Goal: Task Accomplishment & Management: Manage account settings

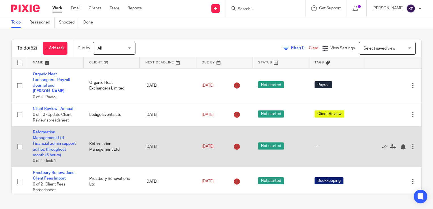
click at [16, 147] on input "checkbox" at bounding box center [19, 146] width 11 height 11
checkbox input "true"
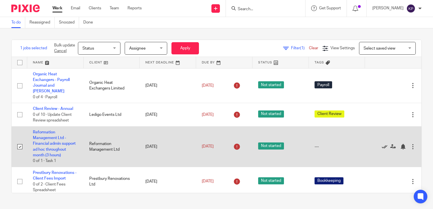
click at [215, 145] on icon at bounding box center [385, 147] width 6 height 6
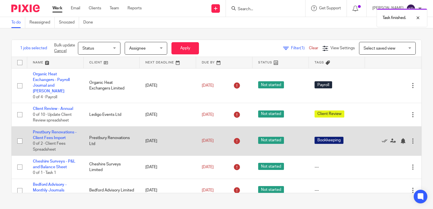
click at [18, 136] on input "checkbox" at bounding box center [19, 141] width 11 height 11
checkbox input "false"
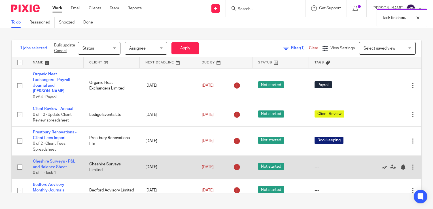
click at [20, 162] on input "checkbox" at bounding box center [19, 167] width 11 height 11
checkbox input "true"
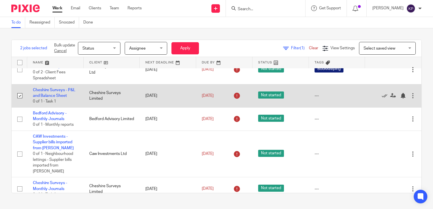
scroll to position [71, 0]
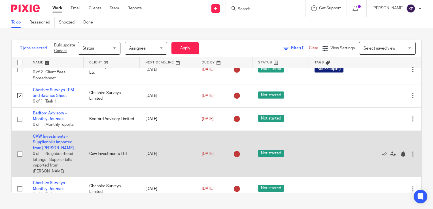
click at [20, 149] on input "checkbox" at bounding box center [19, 154] width 11 height 11
checkbox input "true"
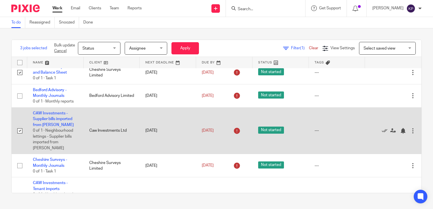
scroll to position [95, 0]
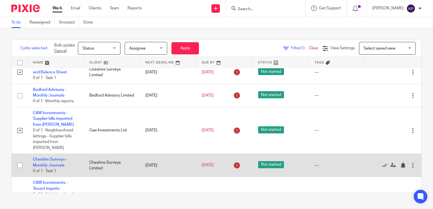
click at [18, 160] on input "checkbox" at bounding box center [19, 165] width 11 height 11
checkbox input "true"
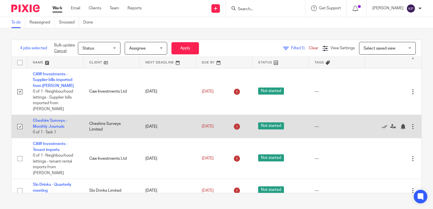
scroll to position [134, 0]
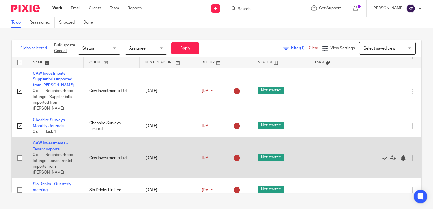
click at [20, 153] on input "checkbox" at bounding box center [19, 158] width 11 height 11
checkbox input "true"
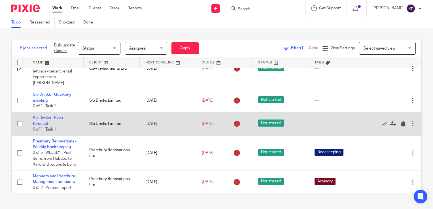
scroll to position [236, 0]
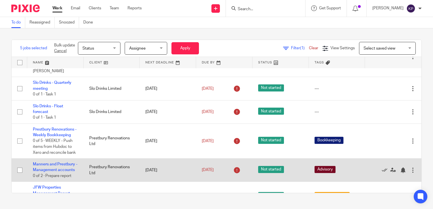
click at [20, 165] on input "checkbox" at bounding box center [19, 170] width 11 height 11
checkbox input "true"
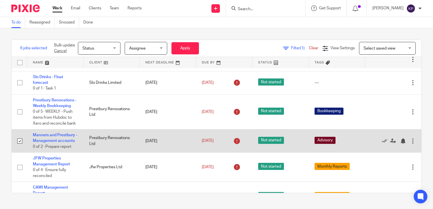
scroll to position [265, 0]
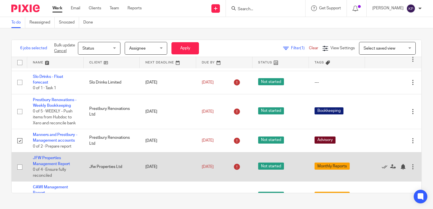
click at [20, 162] on input "checkbox" at bounding box center [19, 167] width 11 height 11
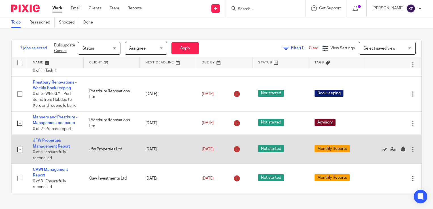
scroll to position [283, 0]
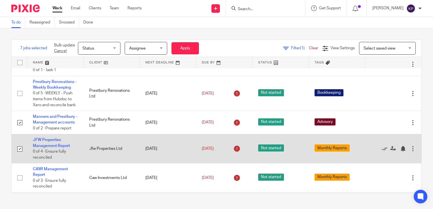
click at [19, 144] on input "checkbox" at bounding box center [19, 149] width 11 height 11
checkbox input "false"
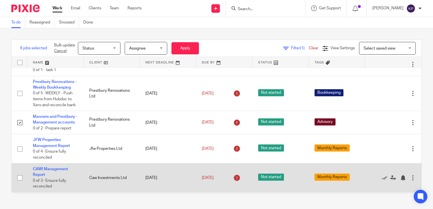
click at [19, 173] on input "checkbox" at bounding box center [19, 178] width 11 height 11
checkbox input "true"
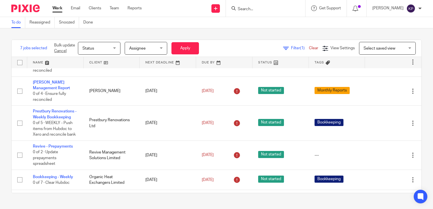
scroll to position [456, 0]
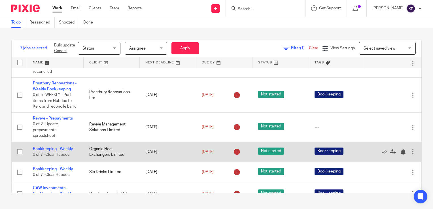
click at [19, 146] on input "checkbox" at bounding box center [19, 151] width 11 height 11
checkbox input "true"
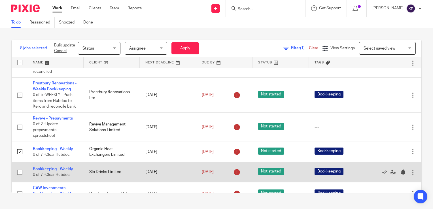
click at [18, 167] on input "checkbox" at bounding box center [19, 172] width 11 height 11
checkbox input "true"
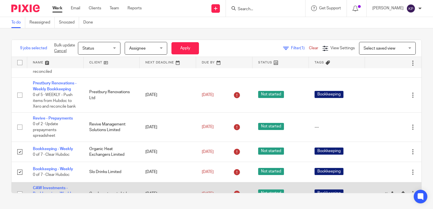
click at [22, 189] on input "checkbox" at bounding box center [19, 194] width 11 height 11
checkbox input "true"
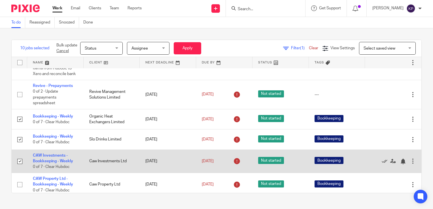
scroll to position [489, 0]
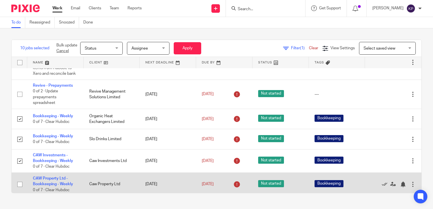
click at [19, 179] on input "checkbox" at bounding box center [19, 184] width 11 height 11
checkbox input "true"
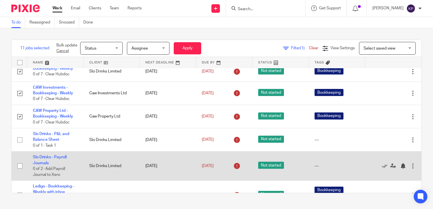
scroll to position [558, 0]
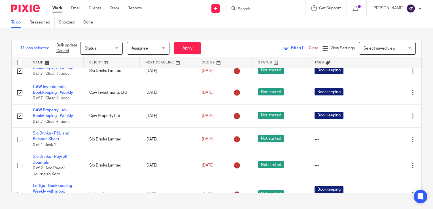
click at [109, 48] on span "Status" at bounding box center [100, 48] width 30 height 12
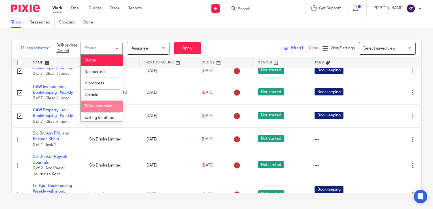
scroll to position [32, 0]
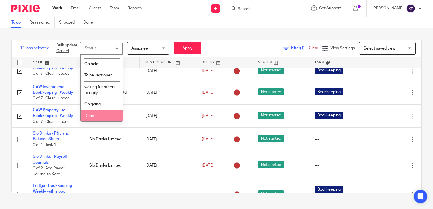
click at [101, 110] on li "Done" at bounding box center [102, 116] width 42 height 12
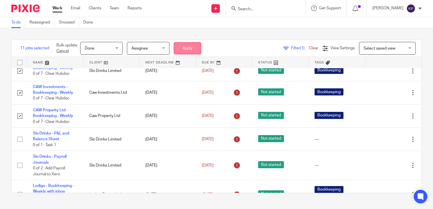
click at [194, 45] on button "Apply" at bounding box center [187, 48] width 27 height 12
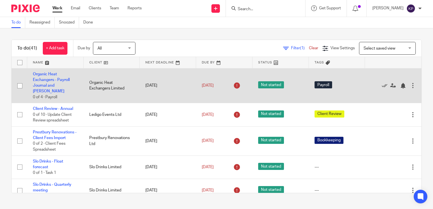
scroll to position [14, 0]
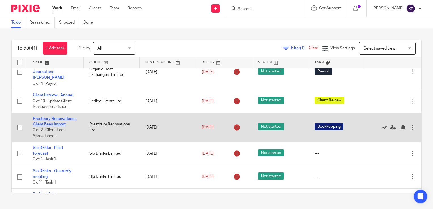
click at [60, 117] on link "Prestbury Renovations - Client Fees Import" at bounding box center [55, 122] width 44 height 10
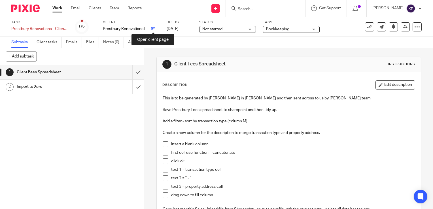
click at [153, 30] on icon at bounding box center [153, 29] width 4 height 4
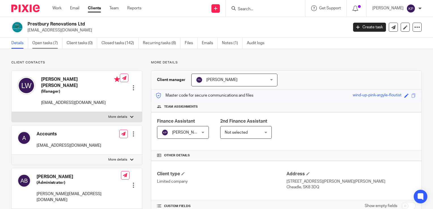
click at [55, 45] on link "Open tasks (7)" at bounding box center [47, 43] width 30 height 11
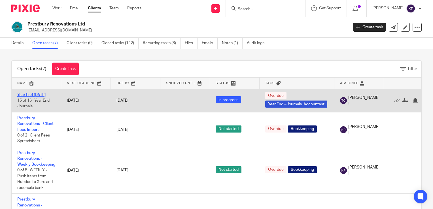
click at [39, 95] on link "Year End [DATE]" at bounding box center [31, 95] width 28 height 4
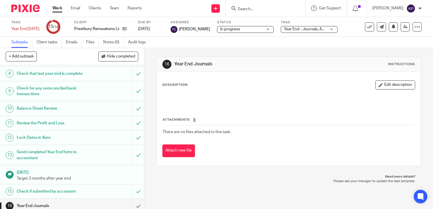
scroll to position [131, 0]
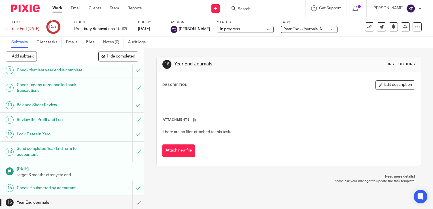
click at [83, 189] on h1 "Check if submitted by accoutant" at bounding box center [53, 188] width 73 height 8
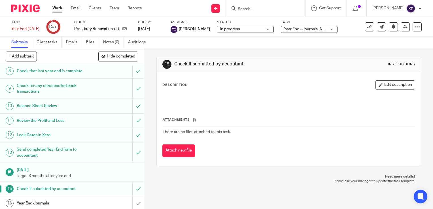
scroll to position [131, 0]
click at [41, 202] on h1 "Year End Journals" at bounding box center [53, 202] width 73 height 8
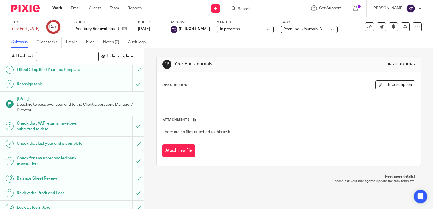
scroll to position [131, 0]
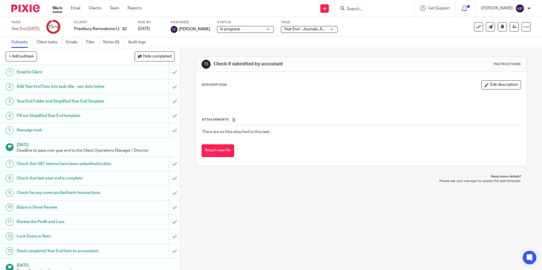
scroll to position [42, 0]
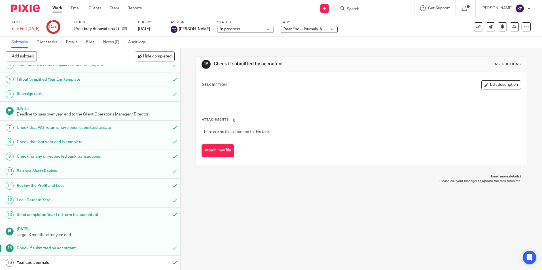
click at [146, 209] on div "Year End Journals" at bounding box center [90, 263] width 146 height 8
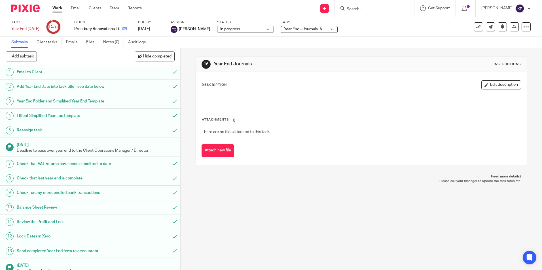
click at [127, 29] on link at bounding box center [123, 29] width 7 height 6
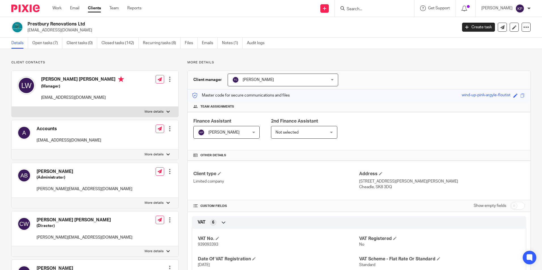
click at [93, 6] on link "Clients" at bounding box center [94, 8] width 13 height 6
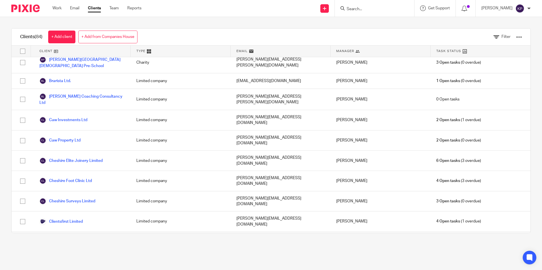
scroll to position [117, 0]
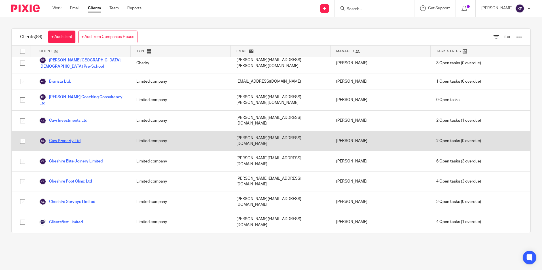
click at [75, 138] on link "Caw Property Ltd" at bounding box center [59, 141] width 41 height 7
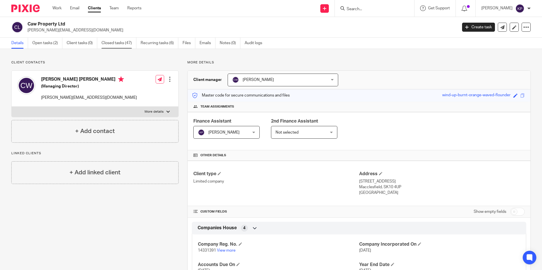
click at [112, 40] on link "Closed tasks (47)" at bounding box center [118, 43] width 35 height 11
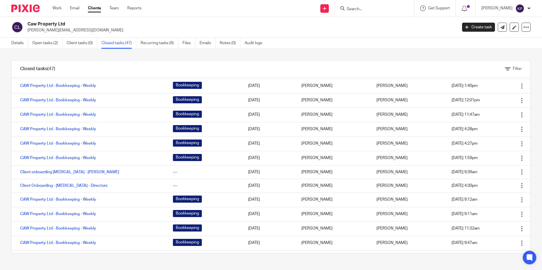
scroll to position [512, 0]
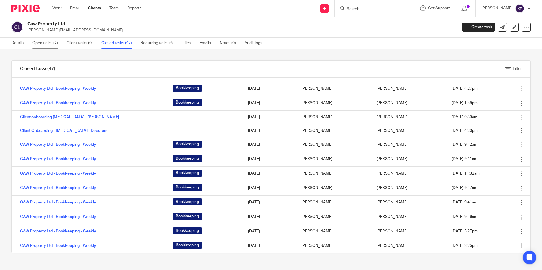
click at [56, 46] on link "Open tasks (2)" at bounding box center [47, 43] width 30 height 11
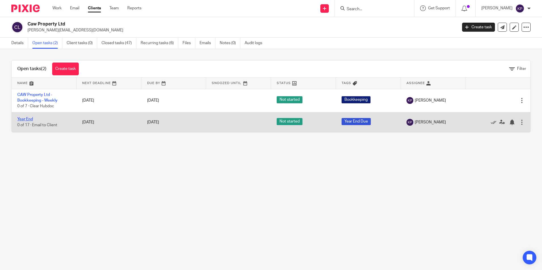
click at [29, 118] on link "Year End" at bounding box center [25, 119] width 16 height 4
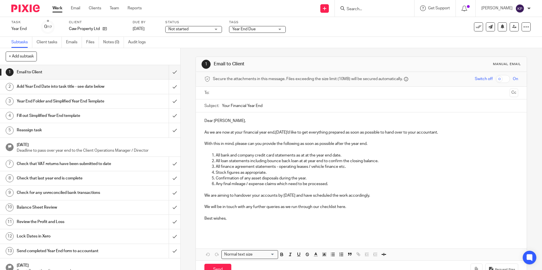
scroll to position [57, 0]
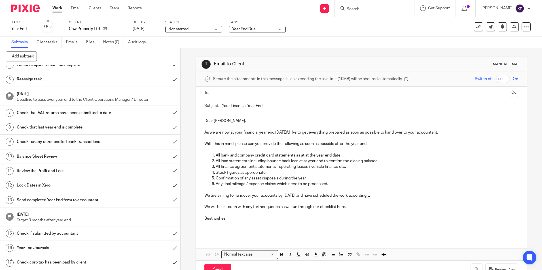
click at [83, 258] on link "17 Check corp tax has been paid by client" at bounding box center [84, 263] width 169 height 14
